Goal: Participate in discussion: Engage in conversation with other users on a specific topic

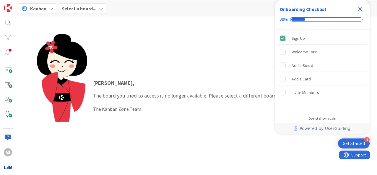
click at [83, 10] on b "Select a board..." at bounding box center [79, 9] width 35 height 6
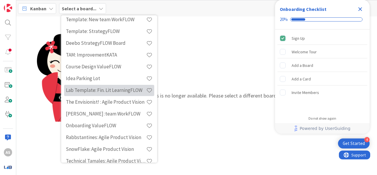
scroll to position [236, 0]
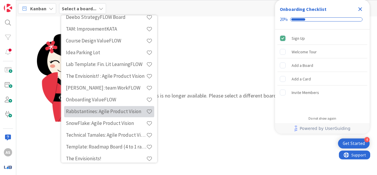
click at [124, 110] on h4 "Rabbstantines: Agile Product Vision" at bounding box center [106, 112] width 80 height 6
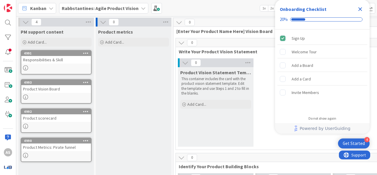
click at [361, 9] on icon "Close Checklist" at bounding box center [359, 9] width 7 height 7
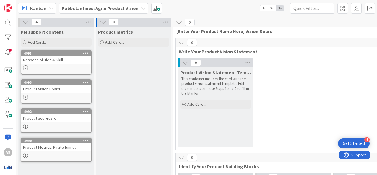
click at [113, 9] on b "Rabbstantines: Agile Product Vision" at bounding box center [100, 8] width 77 height 6
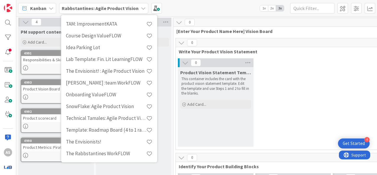
scroll to position [253, 0]
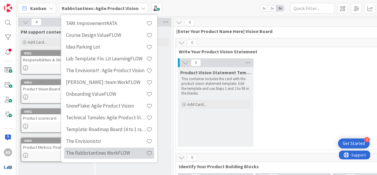
click at [123, 152] on h4 "The Rabbstantines WorkFLOW" at bounding box center [106, 153] width 80 height 6
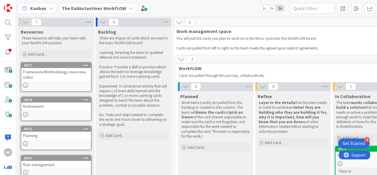
click at [95, 8] on b "The Rabbstantines WorkFLOW" at bounding box center [94, 8] width 64 height 6
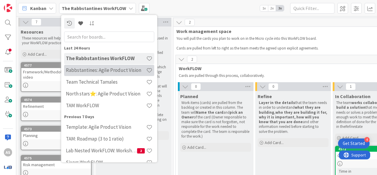
click at [116, 70] on h4 "Rabbstantines: Agile Product Vision" at bounding box center [106, 70] width 80 height 6
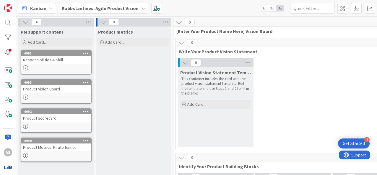
click at [74, 144] on div "Product Metrics: Pirate funnel" at bounding box center [56, 148] width 70 height 8
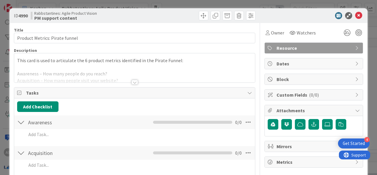
click at [131, 82] on div at bounding box center [134, 82] width 6 height 5
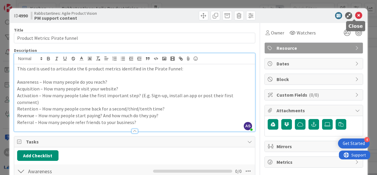
click at [356, 16] on icon at bounding box center [358, 15] width 7 height 7
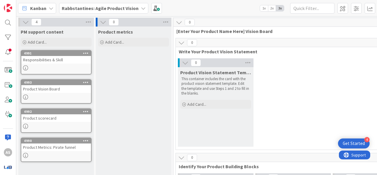
click at [118, 10] on b "Rabbstantines: Agile Product Vision" at bounding box center [100, 8] width 77 height 6
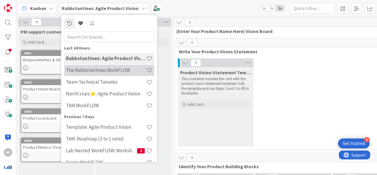
click at [89, 73] on h4 "The Rabbstantines WorkFLOW" at bounding box center [106, 70] width 80 height 6
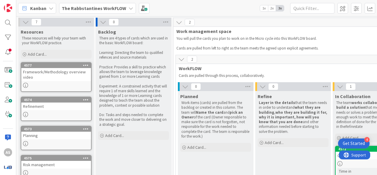
drag, startPoint x: 287, startPoint y: 75, endPoint x: 280, endPoint y: 85, distance: 11.6
click at [287, 75] on p "Cards are pulled through this process, collaboratively." at bounding box center [331, 76] width 304 height 5
click at [105, 10] on b "The Rabbstantines WorkFLOW" at bounding box center [94, 8] width 64 height 6
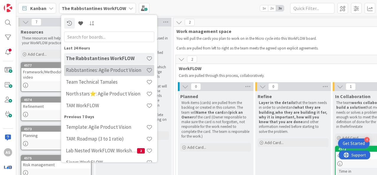
click at [119, 71] on h4 "Rabbstantines: Agile Product Vision" at bounding box center [106, 70] width 80 height 6
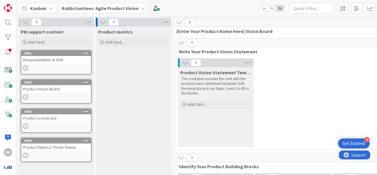
click at [103, 8] on b "Rabbstantines: Agile Product Vision" at bounding box center [100, 8] width 77 height 6
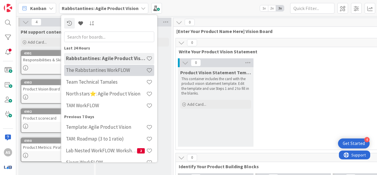
click at [112, 67] on h4 "The Rabbstantines WorkFLOW" at bounding box center [106, 70] width 80 height 6
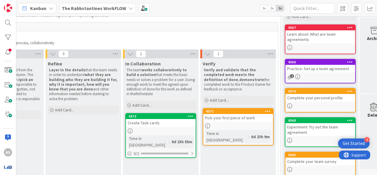
scroll to position [0, 210]
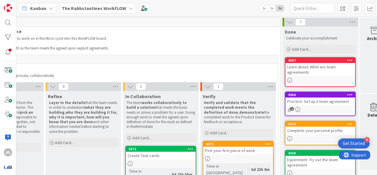
click at [311, 132] on div "Complete your personal profile" at bounding box center [320, 131] width 70 height 8
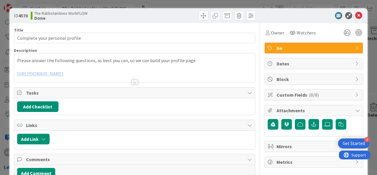
click at [133, 83] on div at bounding box center [134, 82] width 6 height 5
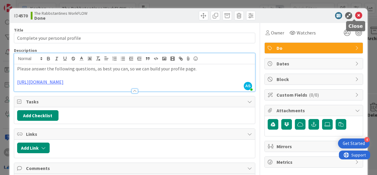
click at [355, 14] on icon at bounding box center [358, 15] width 7 height 7
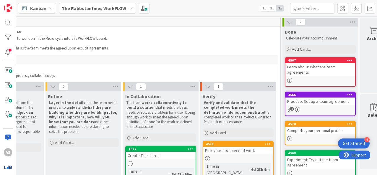
click at [331, 102] on div "Practice: Set up a team agreement" at bounding box center [320, 102] width 70 height 8
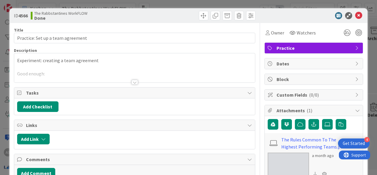
click at [132, 82] on div at bounding box center [134, 82] width 6 height 5
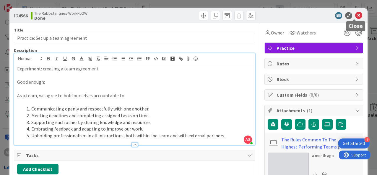
click at [356, 16] on icon at bounding box center [358, 15] width 7 height 7
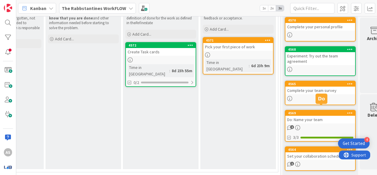
scroll to position [112, 210]
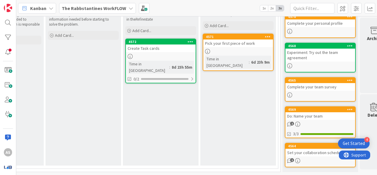
click at [300, 151] on div "Set your collaboration schedule" at bounding box center [320, 153] width 70 height 8
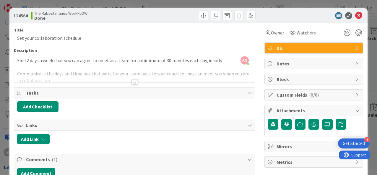
click at [132, 81] on div at bounding box center [134, 82] width 6 height 5
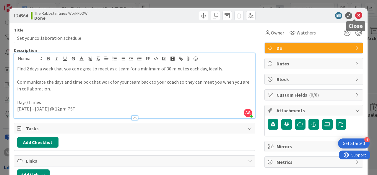
click at [355, 16] on icon at bounding box center [358, 15] width 7 height 7
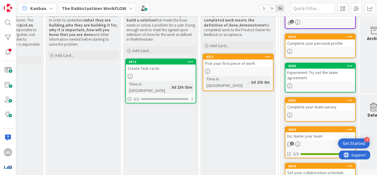
scroll to position [112, 210]
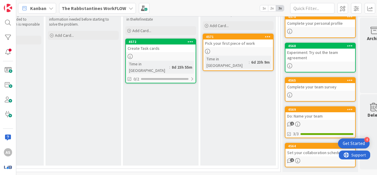
click at [309, 149] on div "Set your collaboration schedule" at bounding box center [320, 153] width 70 height 8
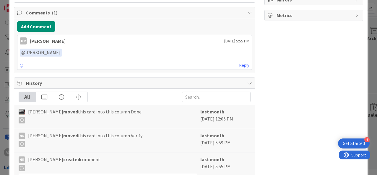
scroll to position [118, 0]
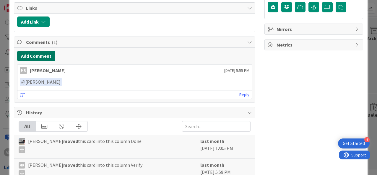
click at [42, 51] on button "Add Comment" at bounding box center [36, 56] width 38 height 11
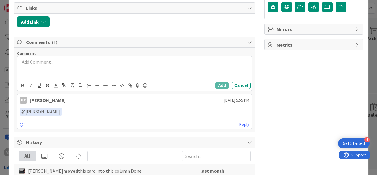
click at [65, 61] on p at bounding box center [134, 62] width 229 height 7
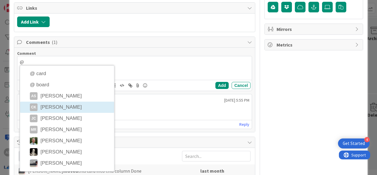
click at [73, 106] on div "Comment @ @ card @ board AS Amy Seibert CK Constantine Karakostas JC Jessica Ca…" at bounding box center [134, 90] width 241 height 84
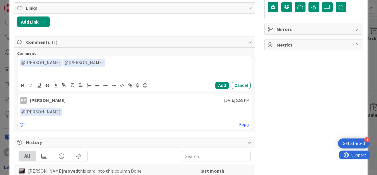
click at [123, 68] on div "﻿ @ Constantine Karakostas ﻿ ﻿ @ Matthew Rabb ﻿ MR Matthew Rabb" at bounding box center [134, 68] width 234 height 24
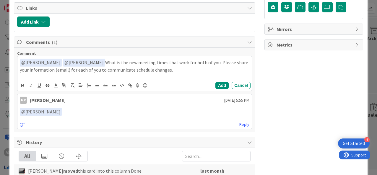
click at [120, 60] on p "﻿ @ Constantine Karakostas ﻿ ﻿ @ Matthew Rabb ﻿ What is the new meeting times t…" at bounding box center [134, 66] width 229 height 14
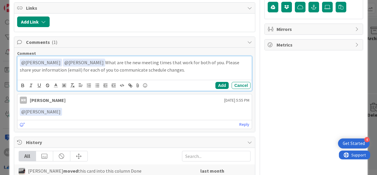
click at [206, 67] on p "﻿ @ Constantine Karakostas ﻿ ﻿ @ Matthew Rabb ﻿ What are the new meeting times …" at bounding box center [134, 66] width 229 height 14
click at [218, 85] on button "Add" at bounding box center [221, 85] width 13 height 7
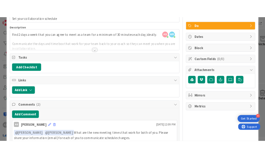
scroll to position [0, 0]
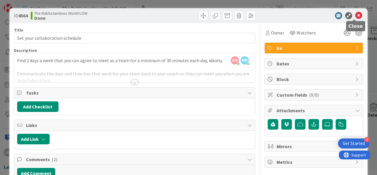
click at [355, 17] on icon at bounding box center [358, 15] width 7 height 7
